Goal: Find specific page/section: Find specific page/section

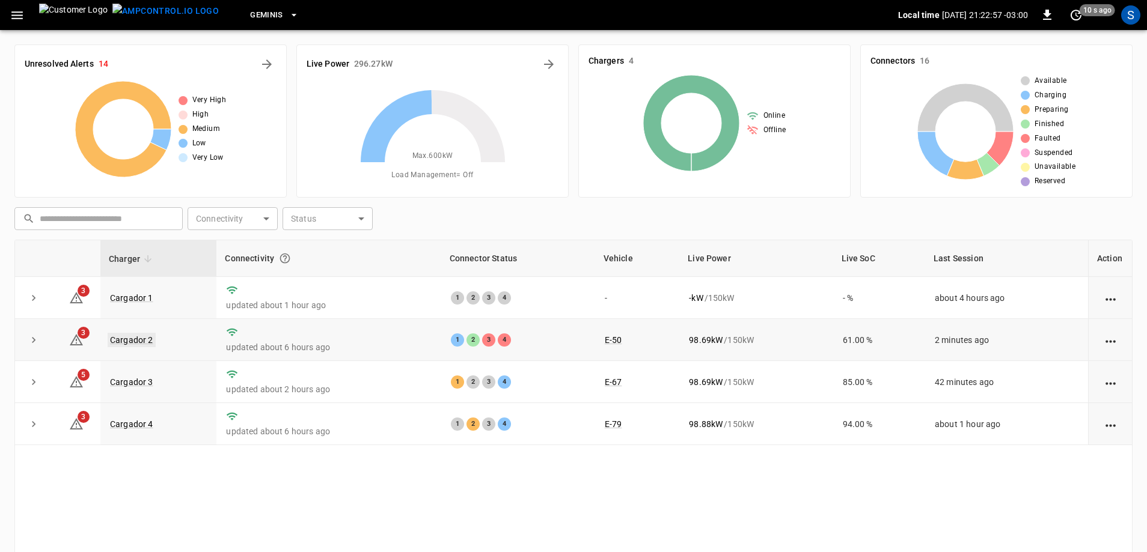
click at [128, 340] on link "Cargador 2" at bounding box center [132, 340] width 48 height 14
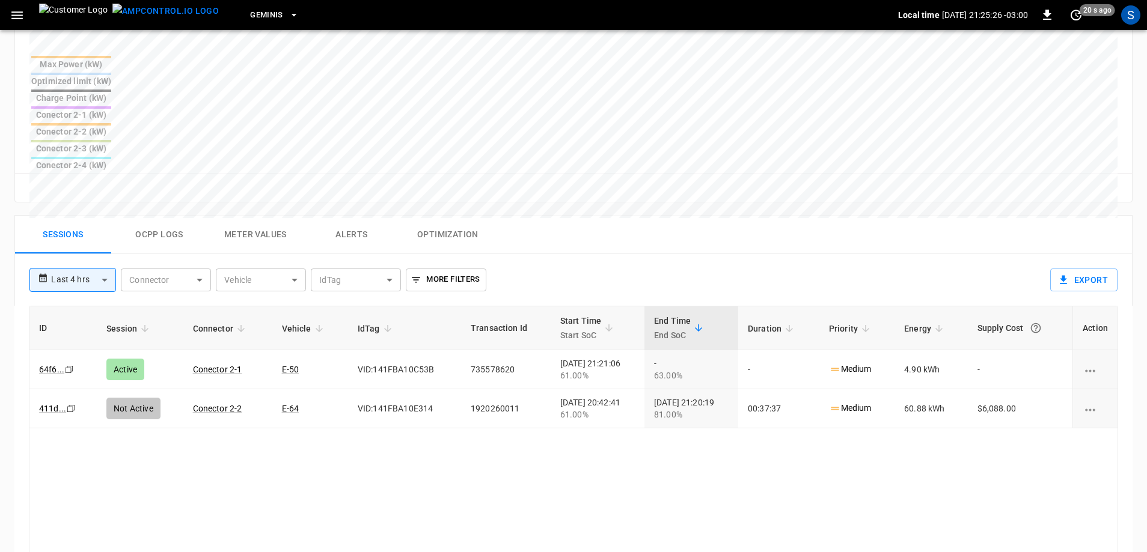
scroll to position [421, 0]
